Goal: Use online tool/utility: Utilize a website feature to perform a specific function

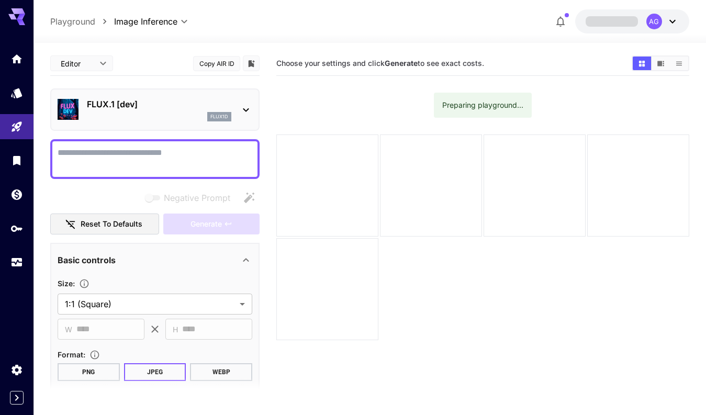
click at [222, 103] on p "FLUX.1 [dev]" at bounding box center [159, 104] width 144 height 13
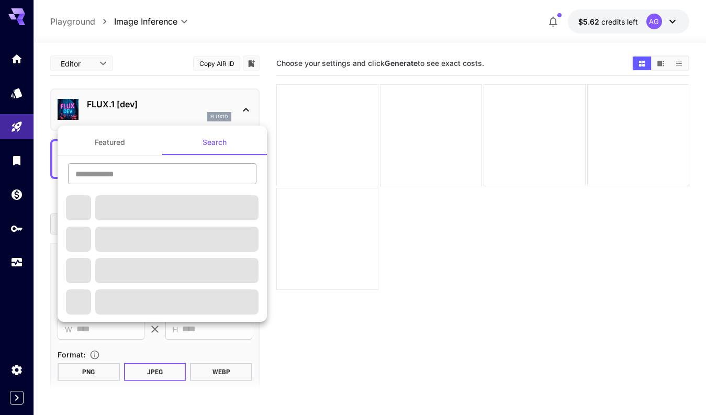
click at [196, 174] on input "text" at bounding box center [162, 173] width 188 height 21
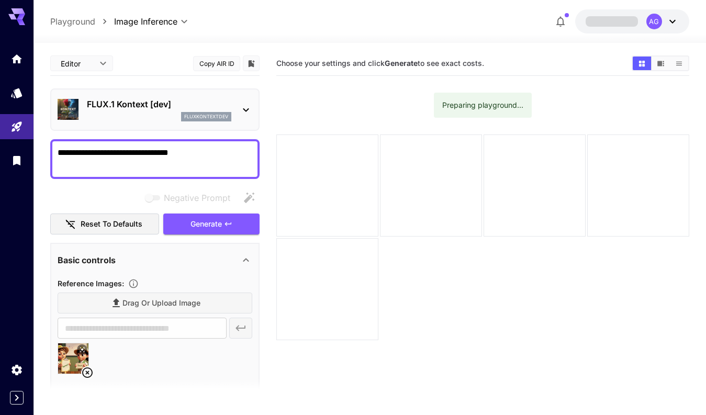
click at [84, 368] on icon at bounding box center [87, 372] width 13 height 13
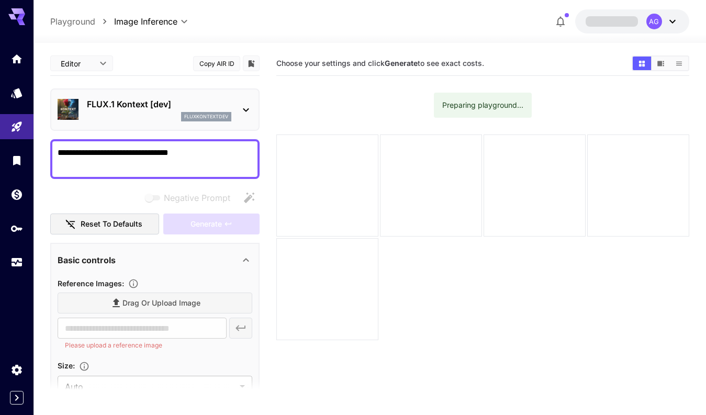
click at [197, 306] on div "Drag or upload image" at bounding box center [155, 302] width 195 height 21
